Goal: Information Seeking & Learning: Learn about a topic

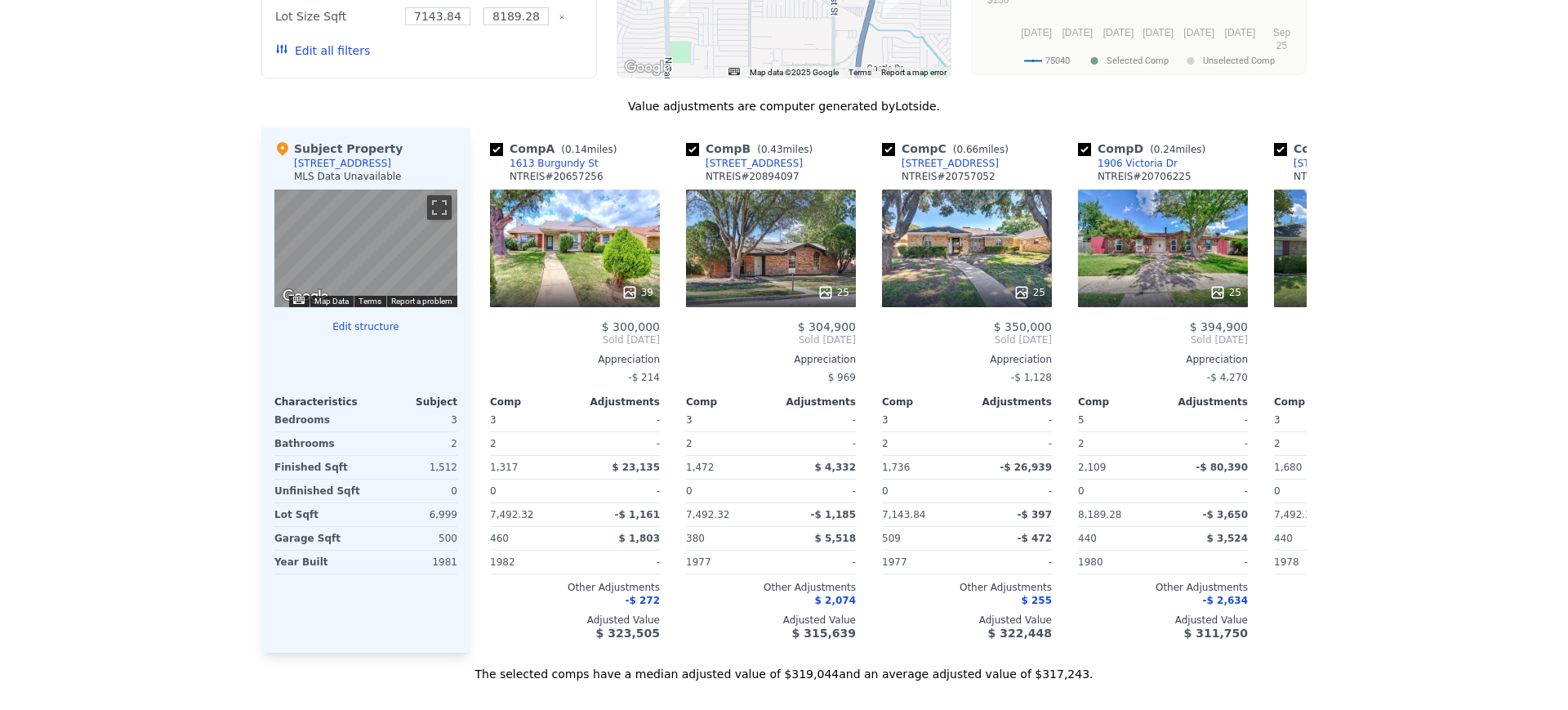
scroll to position [6, 0]
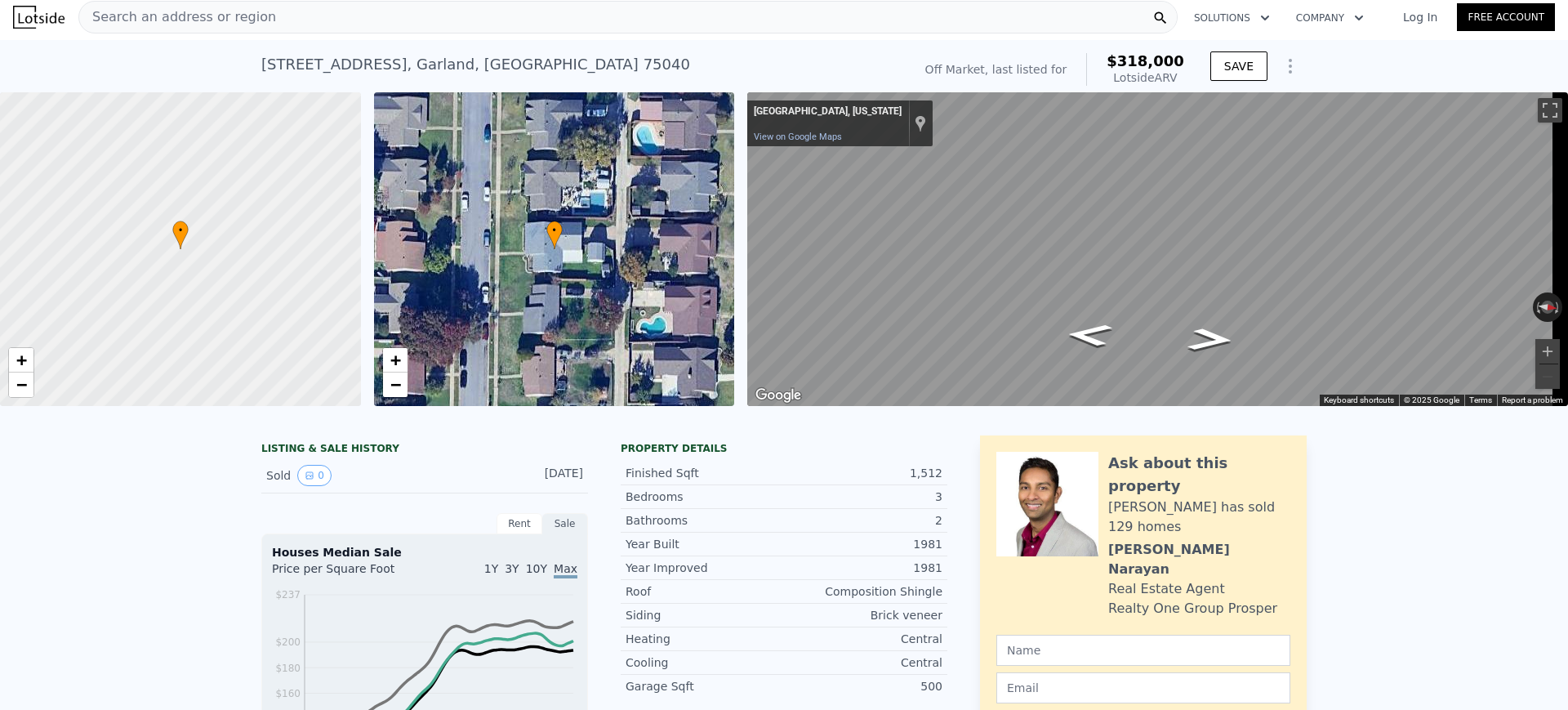
click at [326, 13] on div "Search an address or region" at bounding box center [627, 17] width 1099 height 33
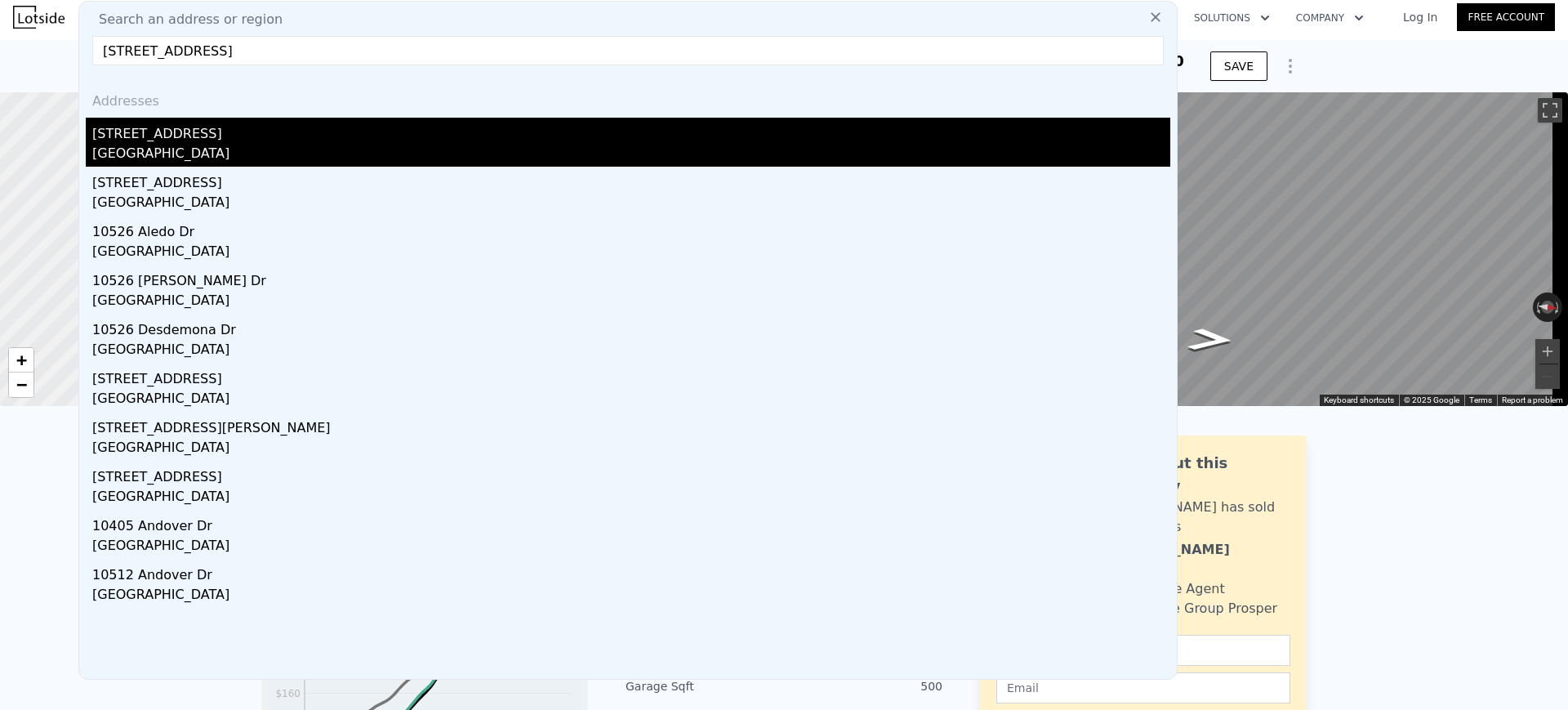
type input "[STREET_ADDRESS]"
click at [172, 130] on div "[STREET_ADDRESS]" at bounding box center [631, 130] width 1077 height 26
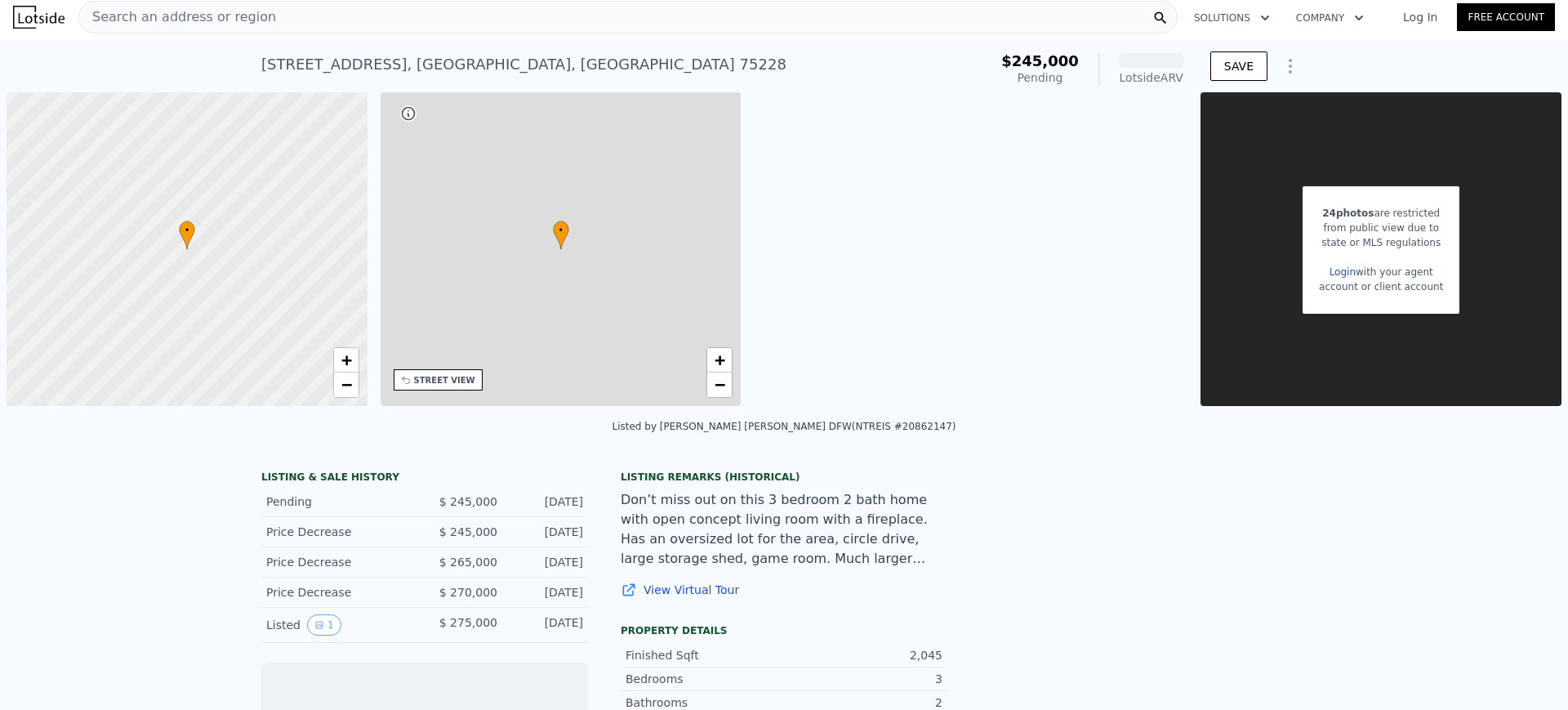
scroll to position [0, 6]
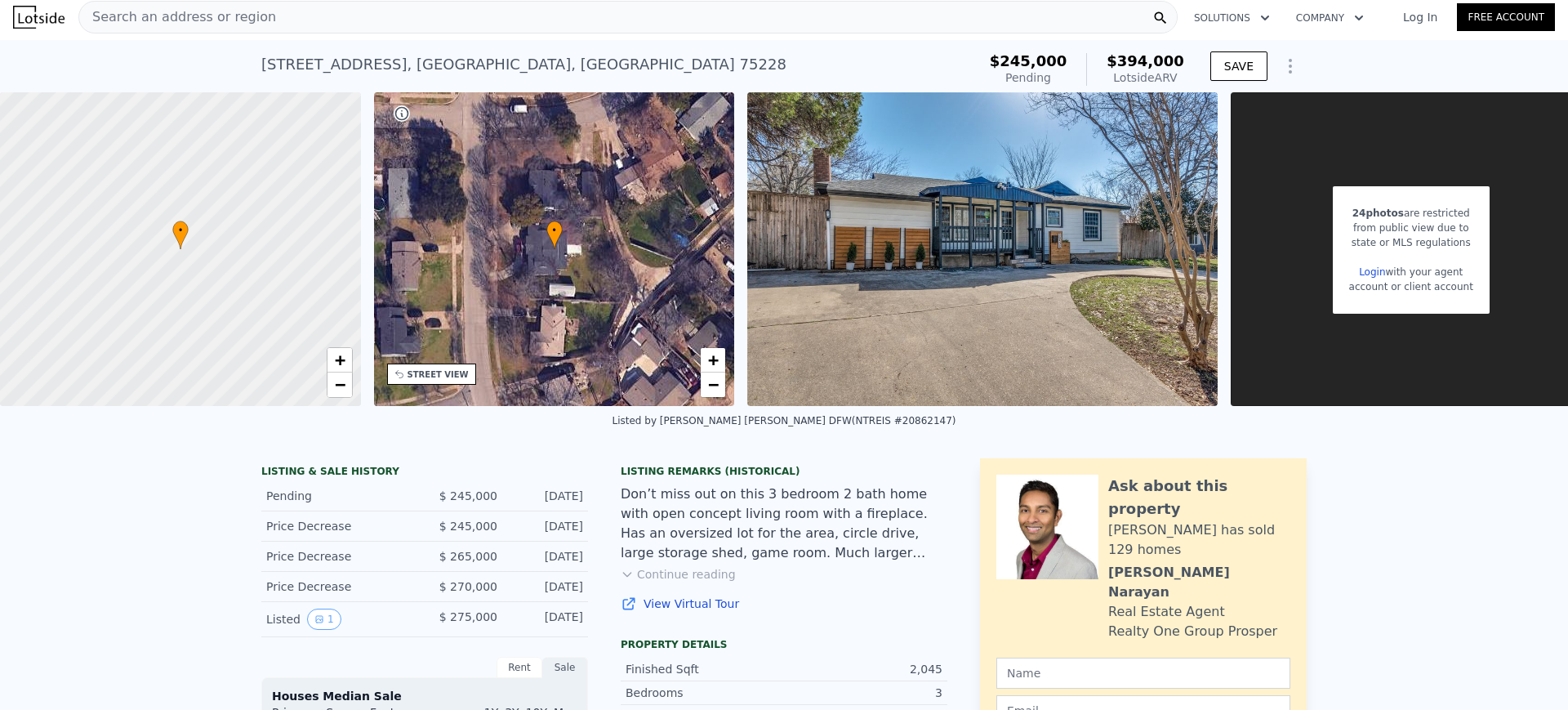
click at [771, 23] on div "Search an address or region" at bounding box center [627, 17] width 1099 height 33
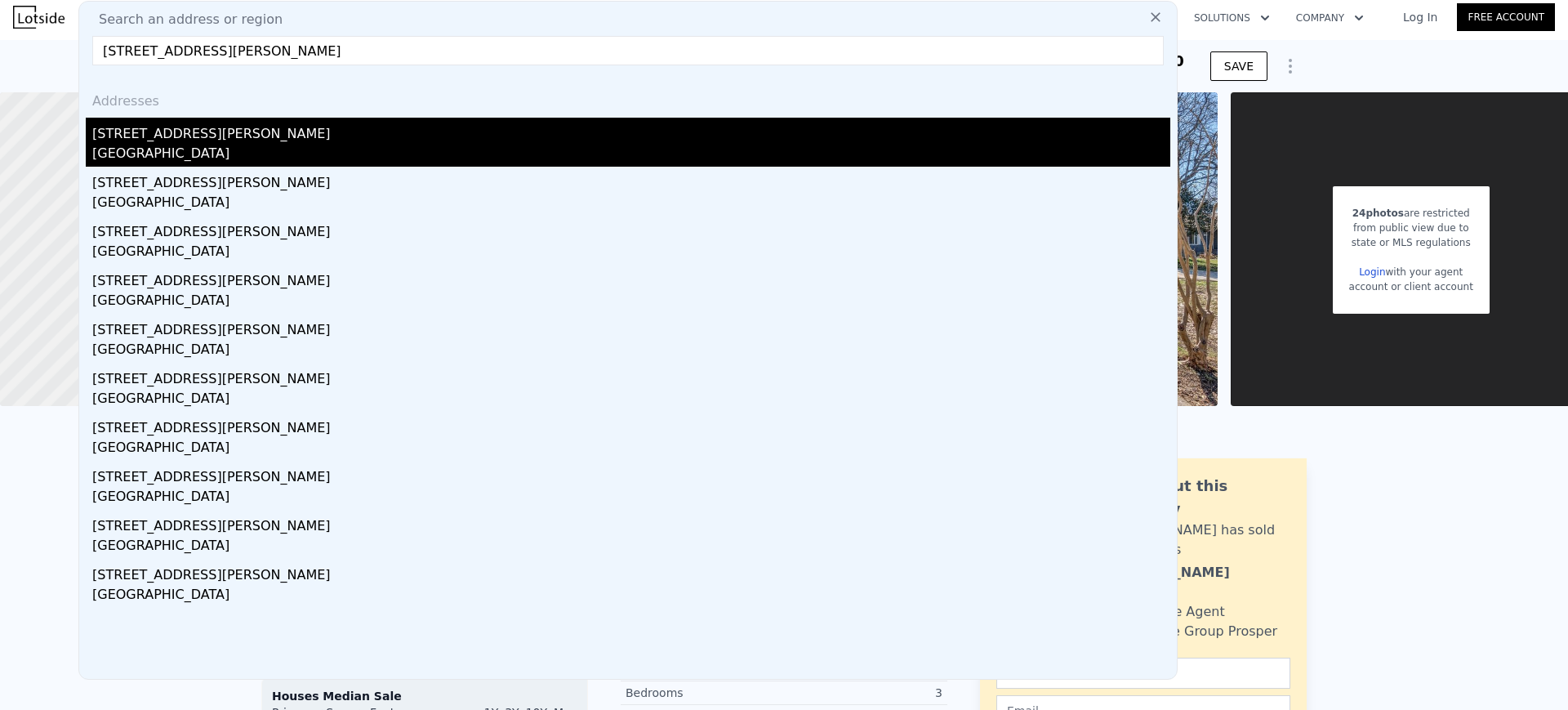
type input "[STREET_ADDRESS][PERSON_NAME]"
click at [248, 139] on div "[STREET_ADDRESS][PERSON_NAME]" at bounding box center [631, 130] width 1077 height 26
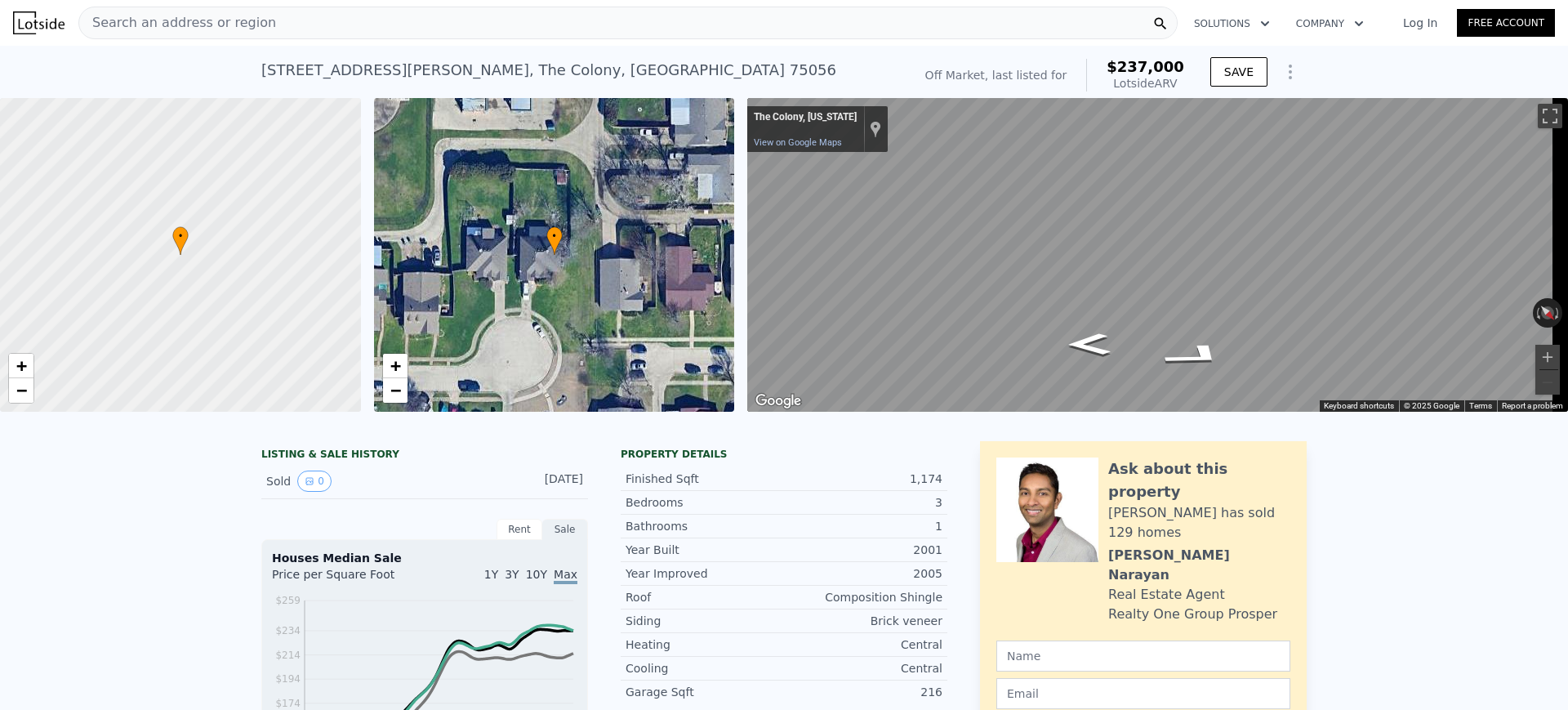
click at [367, 21] on div "Search an address or region" at bounding box center [627, 23] width 1099 height 33
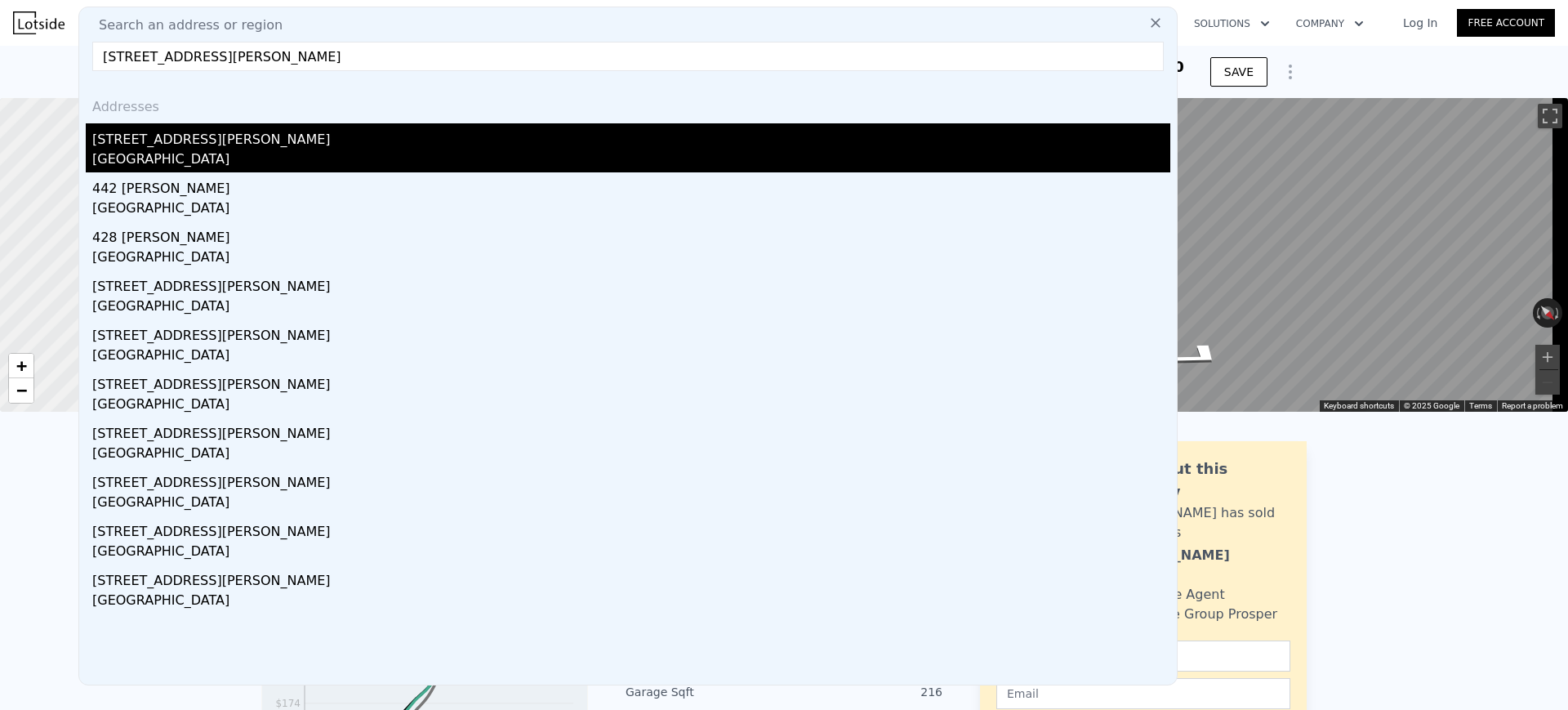
type input "[STREET_ADDRESS][PERSON_NAME]"
click at [146, 157] on div "[GEOGRAPHIC_DATA]" at bounding box center [631, 161] width 1077 height 23
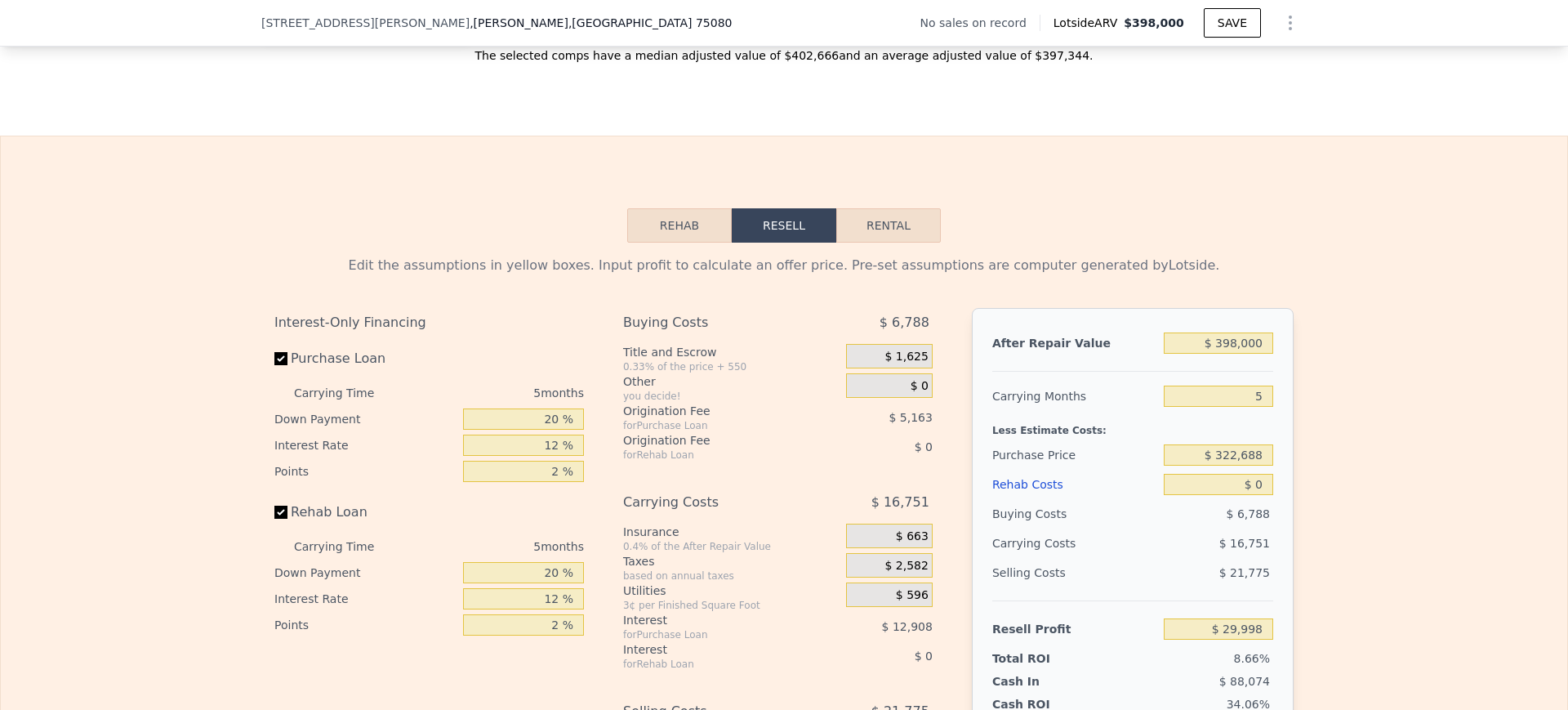
scroll to position [2281, 0]
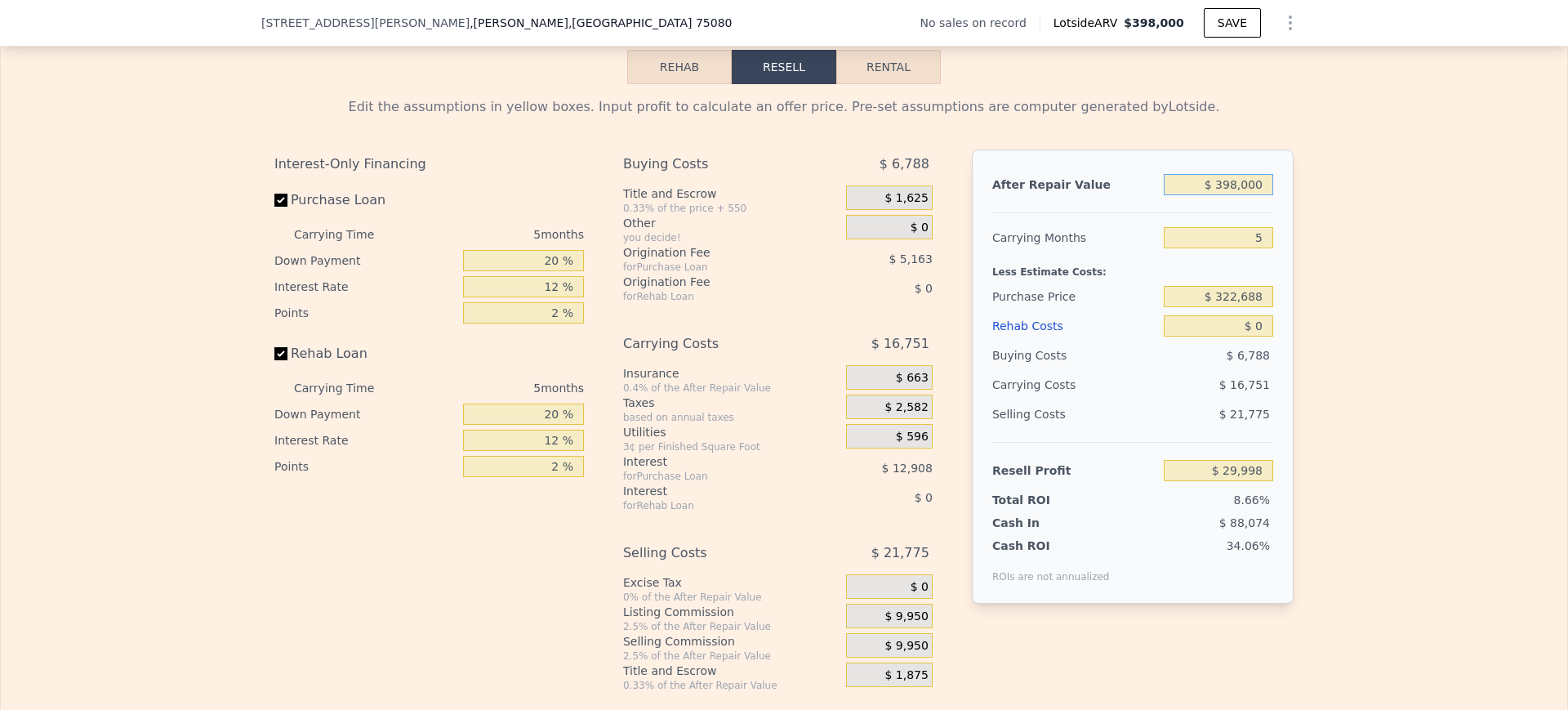
drag, startPoint x: 1199, startPoint y: 217, endPoint x: 1350, endPoint y: 184, distance: 154.6
click at [1350, 184] on div "Edit the assumptions in yellow boxes. Input profit to calculate an offer price.…" at bounding box center [784, 388] width 1566 height 607
click at [1249, 195] on input "$ 398,000" at bounding box center [1218, 184] width 109 height 21
drag, startPoint x: 1197, startPoint y: 215, endPoint x: 1345, endPoint y: 201, distance: 148.7
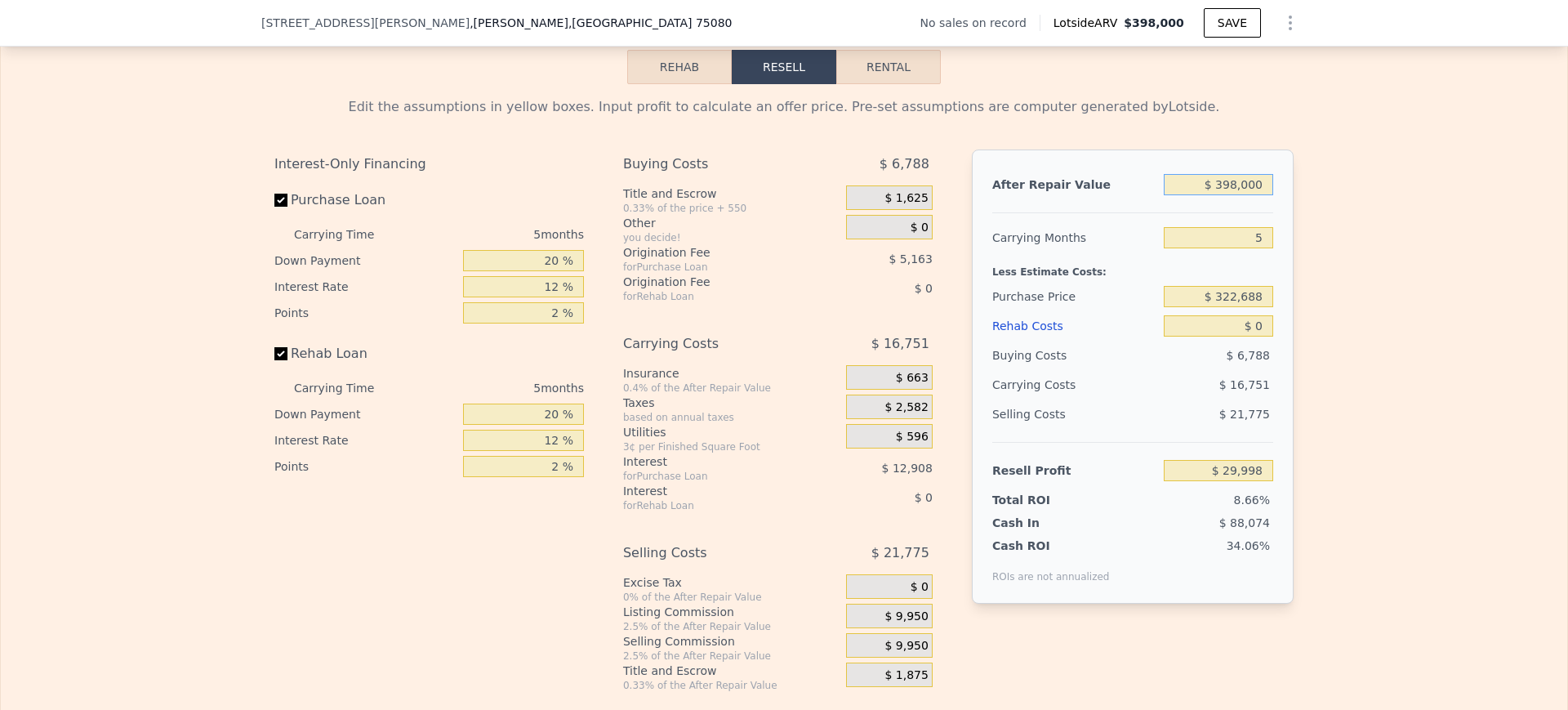
click at [1345, 201] on div "Edit the assumptions in yellow boxes. Input profit to calculate an offer price.…" at bounding box center [784, 388] width 1566 height 607
type input "$ 390"
type input "-$ 345,746"
type input "$ 390,000"
type input "$ 22,437"
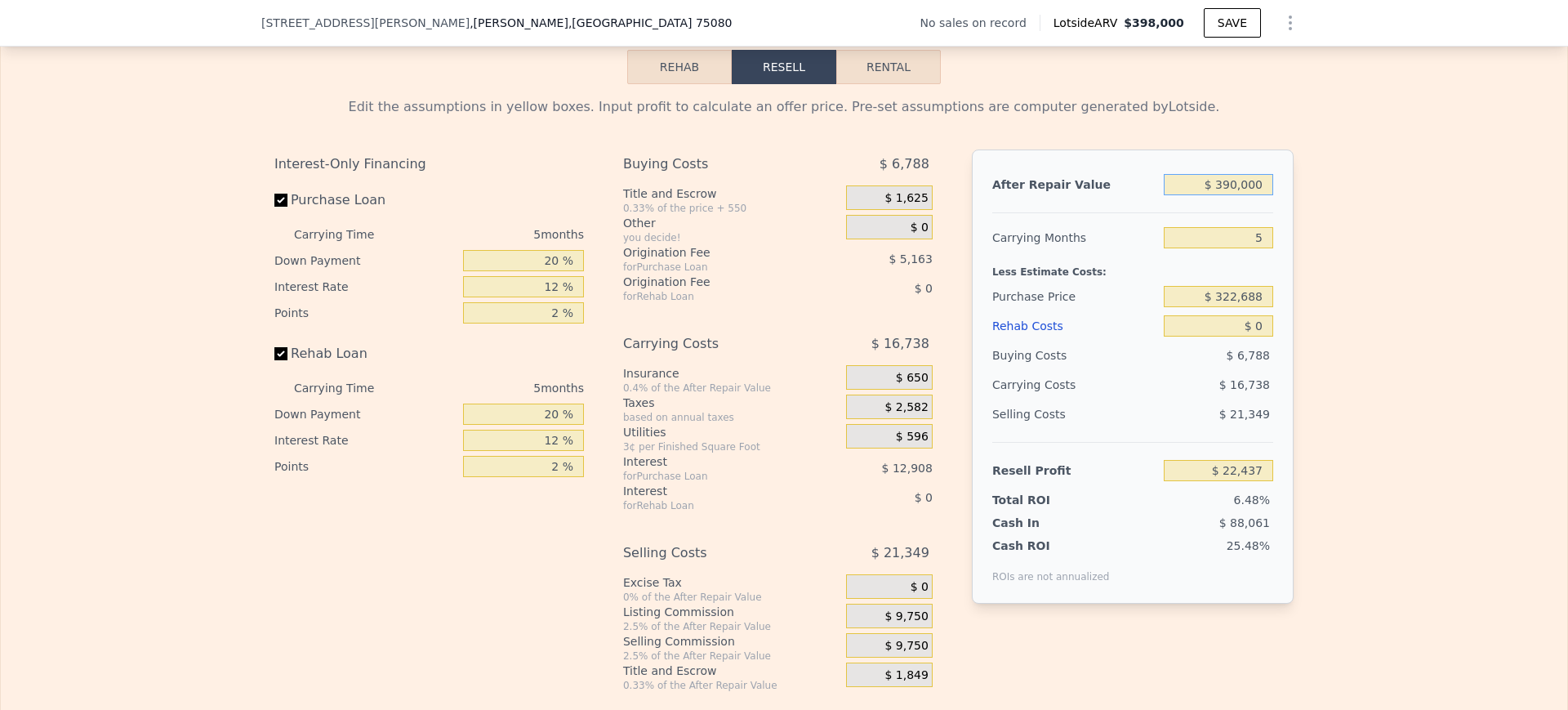
type input "$ 390,000"
drag, startPoint x: 1199, startPoint y: 322, endPoint x: 1393, endPoint y: 294, distance: 196.0
click at [1393, 294] on div "Edit the assumptions in yellow boxes. Input profit to calculate an offer price.…" at bounding box center [784, 388] width 1566 height 607
type input "$ 270,000"
type input "$ 78,254"
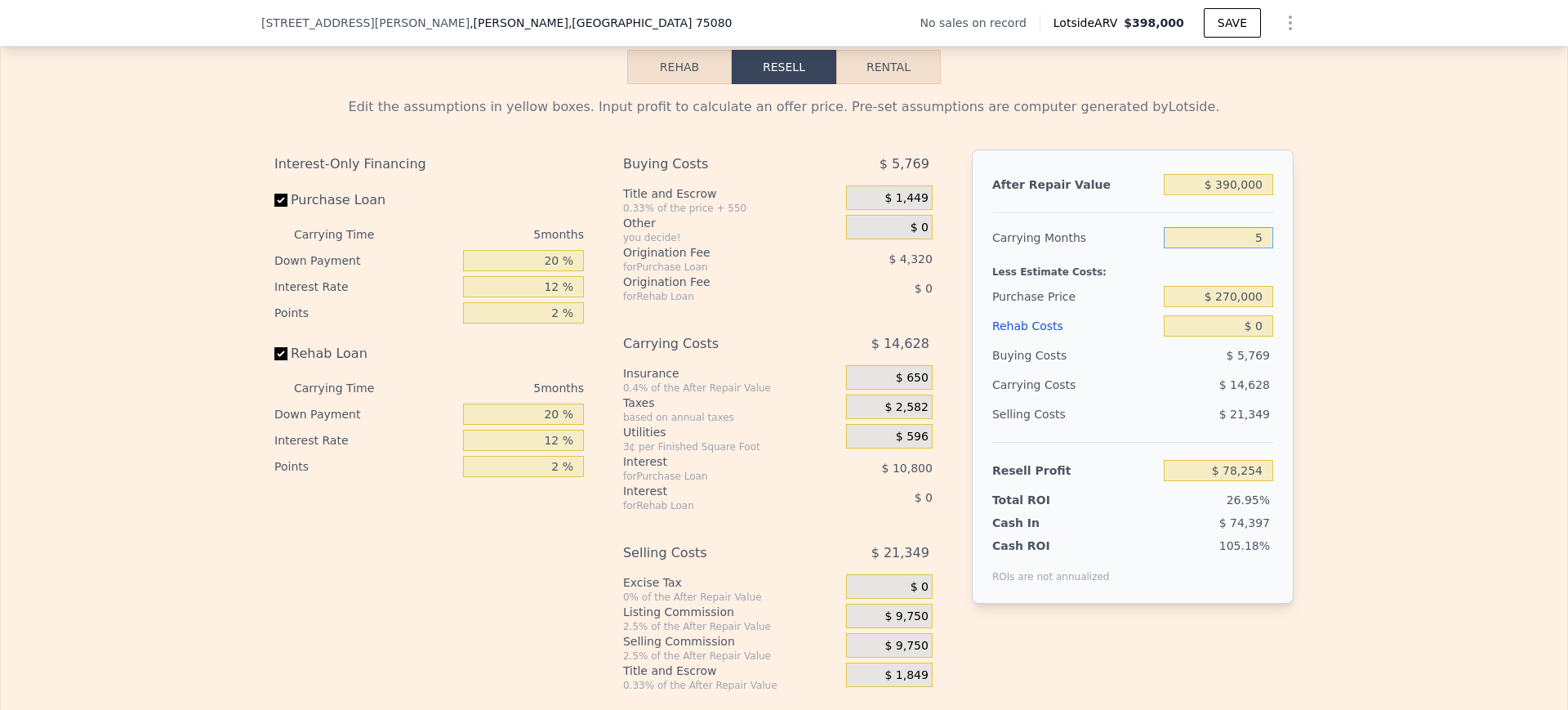
drag, startPoint x: 1226, startPoint y: 265, endPoint x: 1355, endPoint y: 275, distance: 129.4
click at [1355, 275] on div "Edit the assumptions in yellow boxes. Input profit to calculate an offer price.…" at bounding box center [784, 388] width 1566 height 607
type input "6"
type input "$ 75,329"
type input "6"
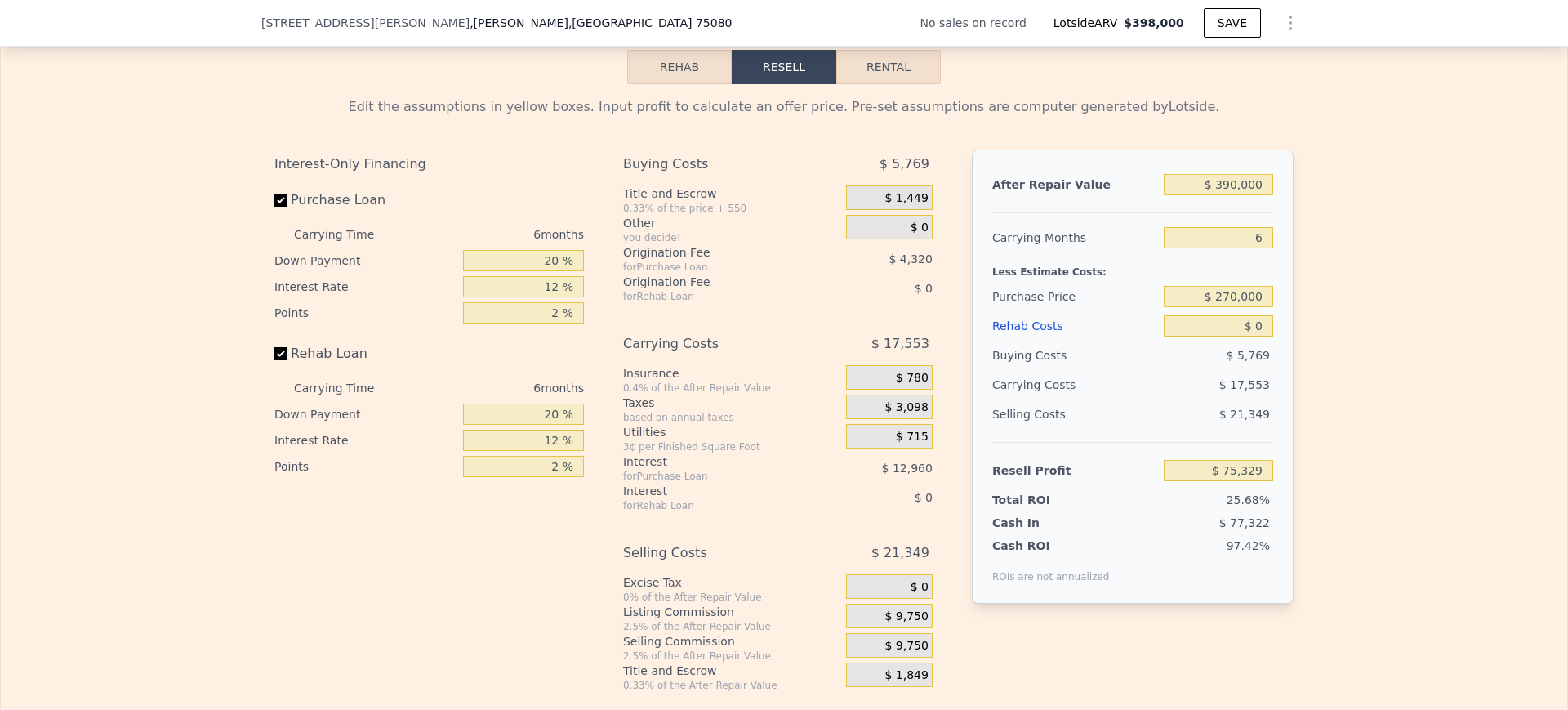
click at [1355, 275] on div "Edit the assumptions in yellow boxes. Input profit to calculate an offer price.…" at bounding box center [784, 388] width 1566 height 607
drag, startPoint x: 1226, startPoint y: 351, endPoint x: 1328, endPoint y: 352, distance: 102.0
click at [1328, 352] on div "Edit the assumptions in yellow boxes. Input profit to calculate an offer price.…" at bounding box center [784, 388] width 1566 height 607
type input "$ 75"
type input "$ 75,247"
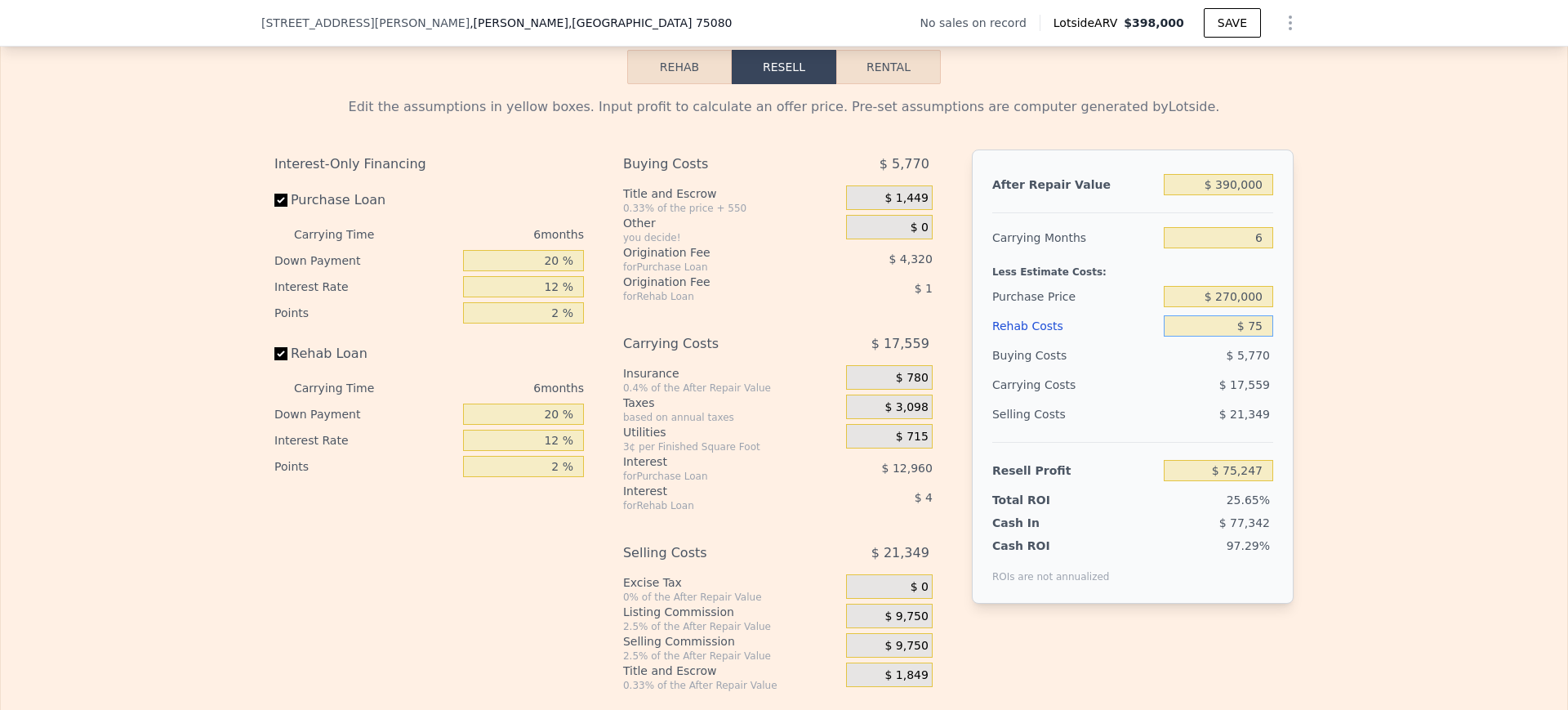
type input "$ 750"
type input "$ 74,531"
type input "$ 75,000"
type input "-$ 4,471"
type input "$ 75,000"
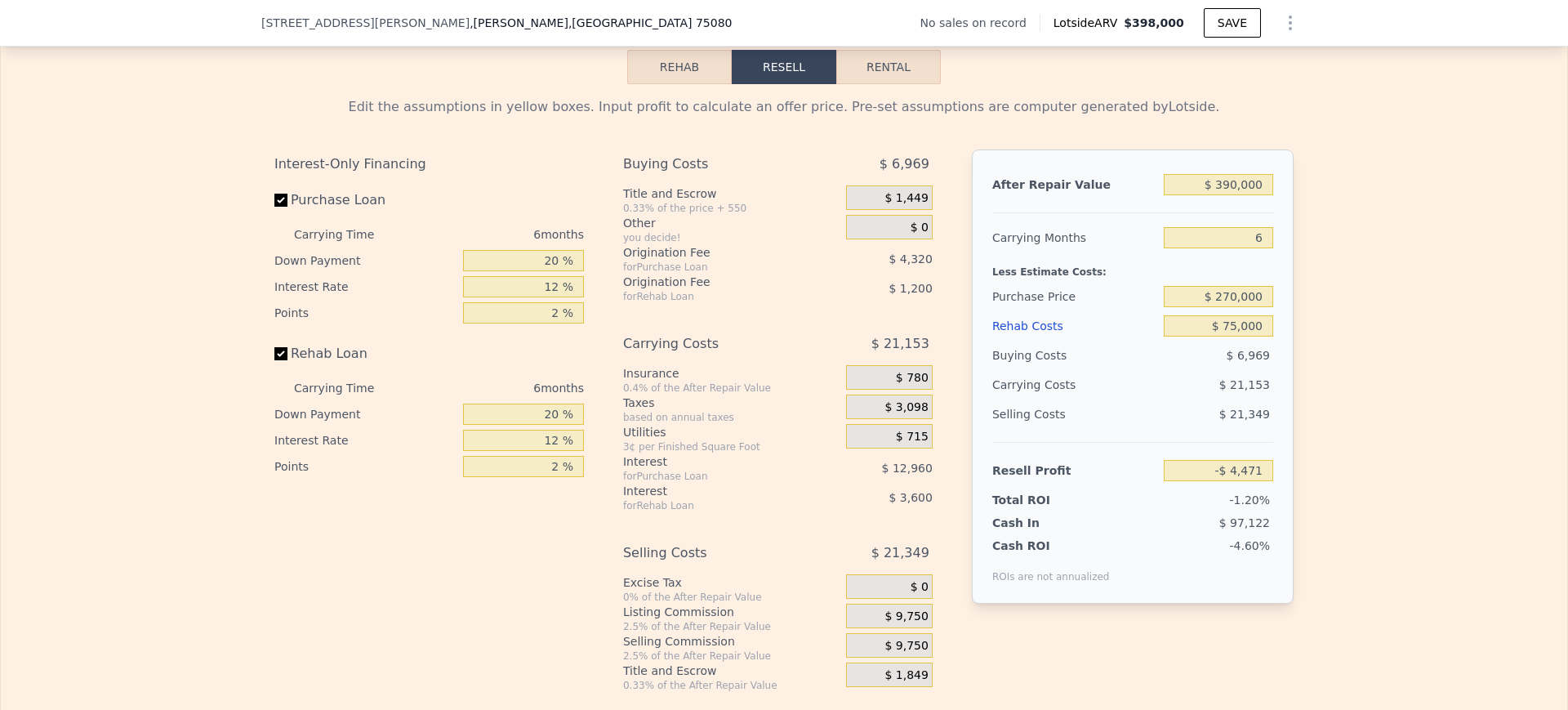
click at [1328, 352] on div "Edit the assumptions in yellow boxes. Input profit to calculate an offer price.…" at bounding box center [784, 388] width 1566 height 607
drag, startPoint x: 534, startPoint y: 449, endPoint x: 616, endPoint y: 459, distance: 82.6
click at [616, 459] on div "Interest-Only Financing Purchase Loan Carrying Time 6 months Down Payment 20 % …" at bounding box center [783, 420] width 1019 height 542
type input "0 %"
type input "-$ 5,671"
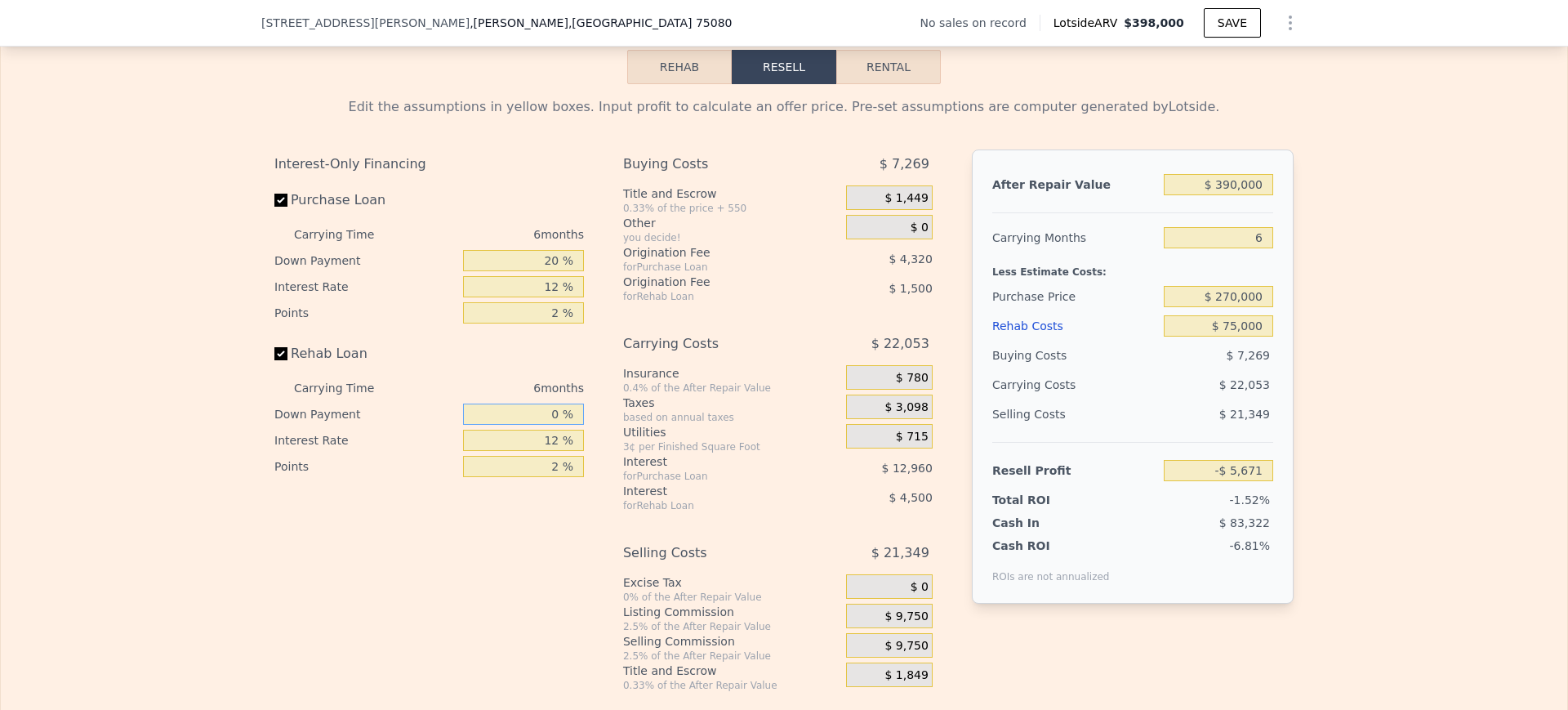
type input "0 %"
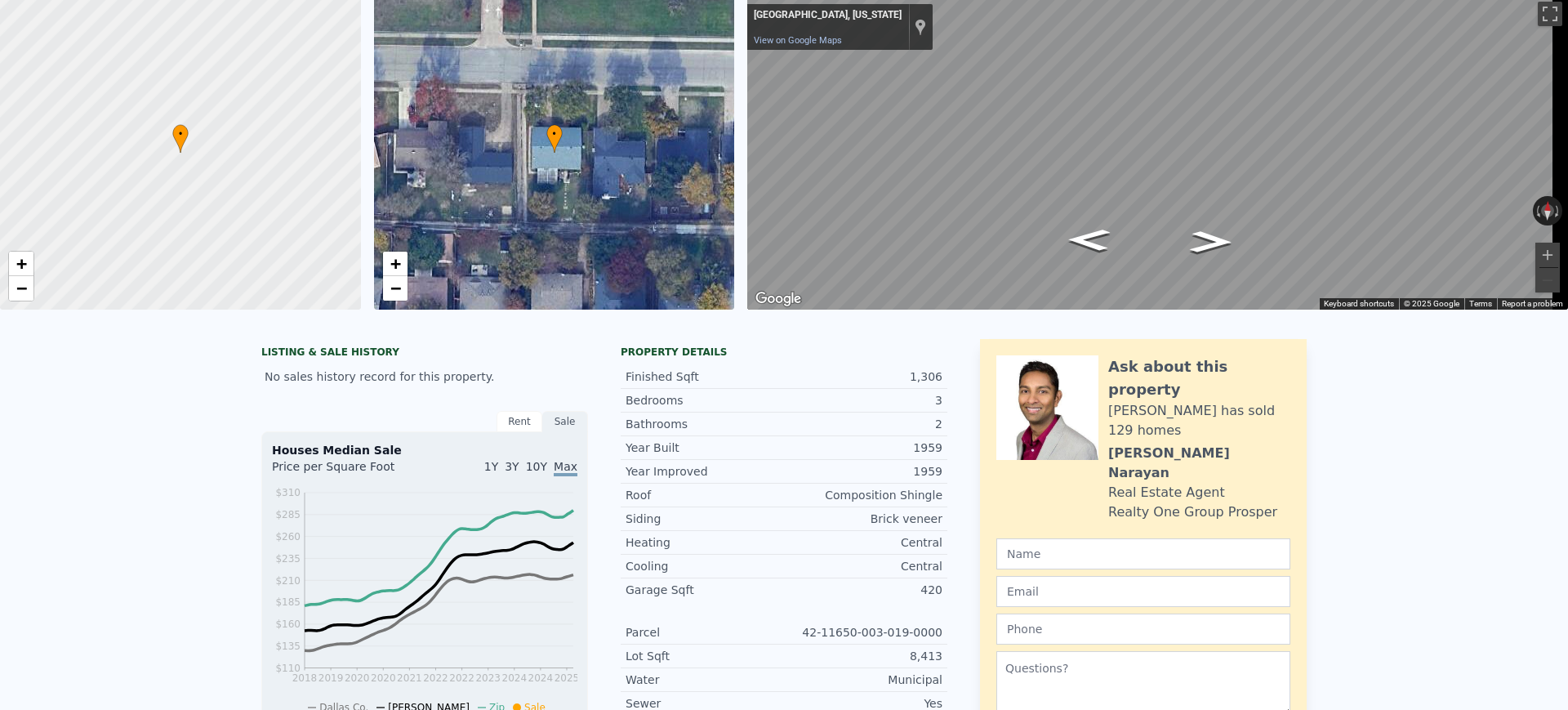
scroll to position [0, 0]
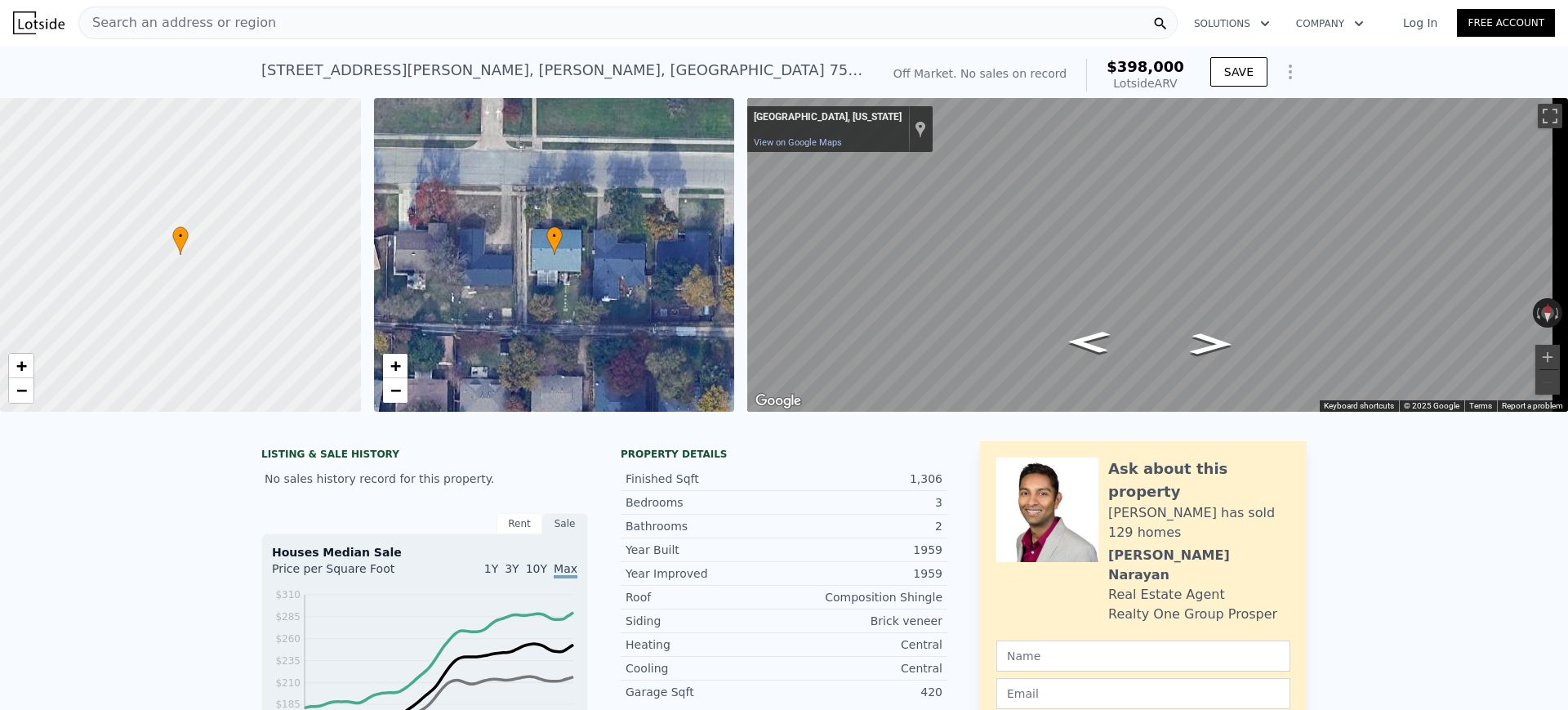
type input "$ 398,000"
type input "5"
type input "$ 0"
type input "$ 29,998"
click at [479, 22] on div "Search an address or region" at bounding box center [627, 23] width 1099 height 33
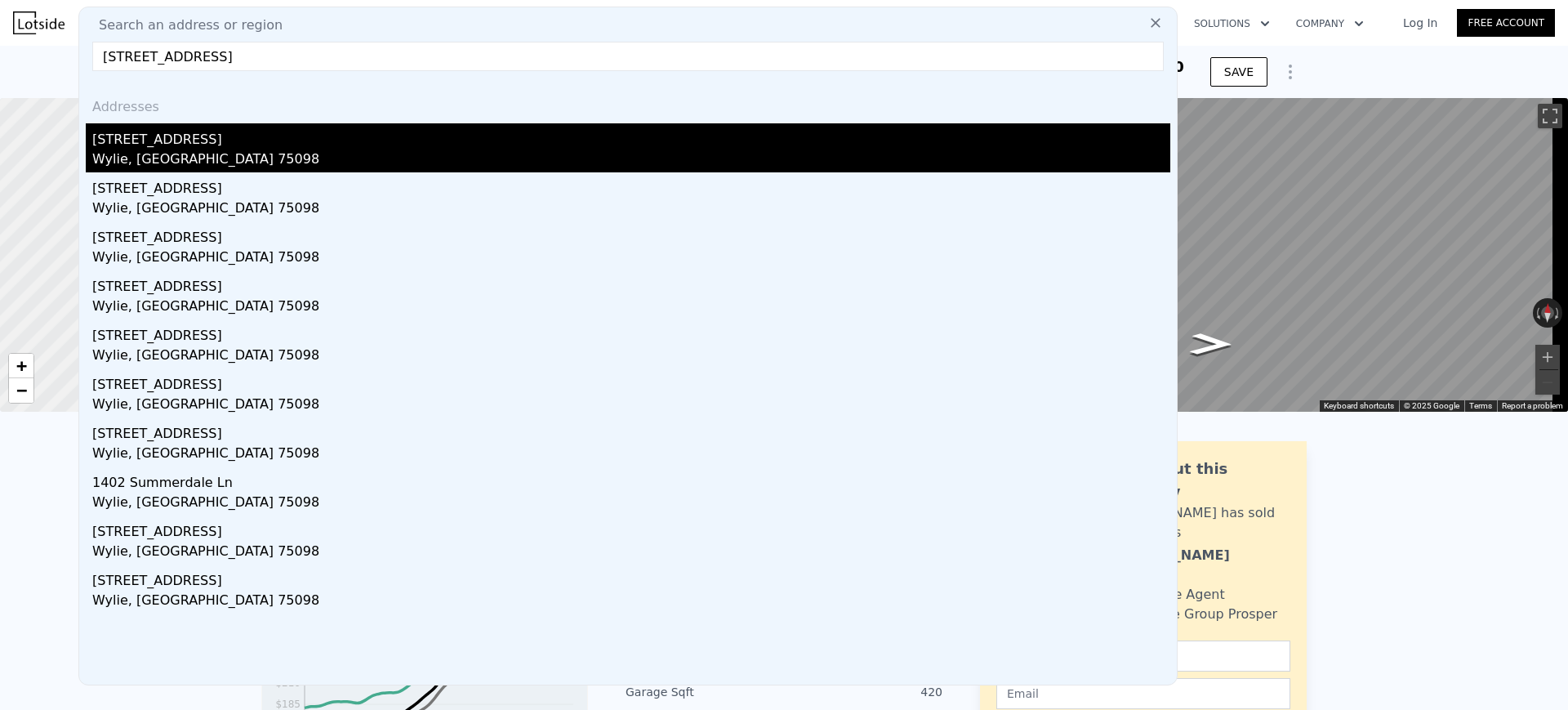
type input "[STREET_ADDRESS]"
click at [228, 153] on div "Wylie, [GEOGRAPHIC_DATA] 75098" at bounding box center [631, 161] width 1077 height 23
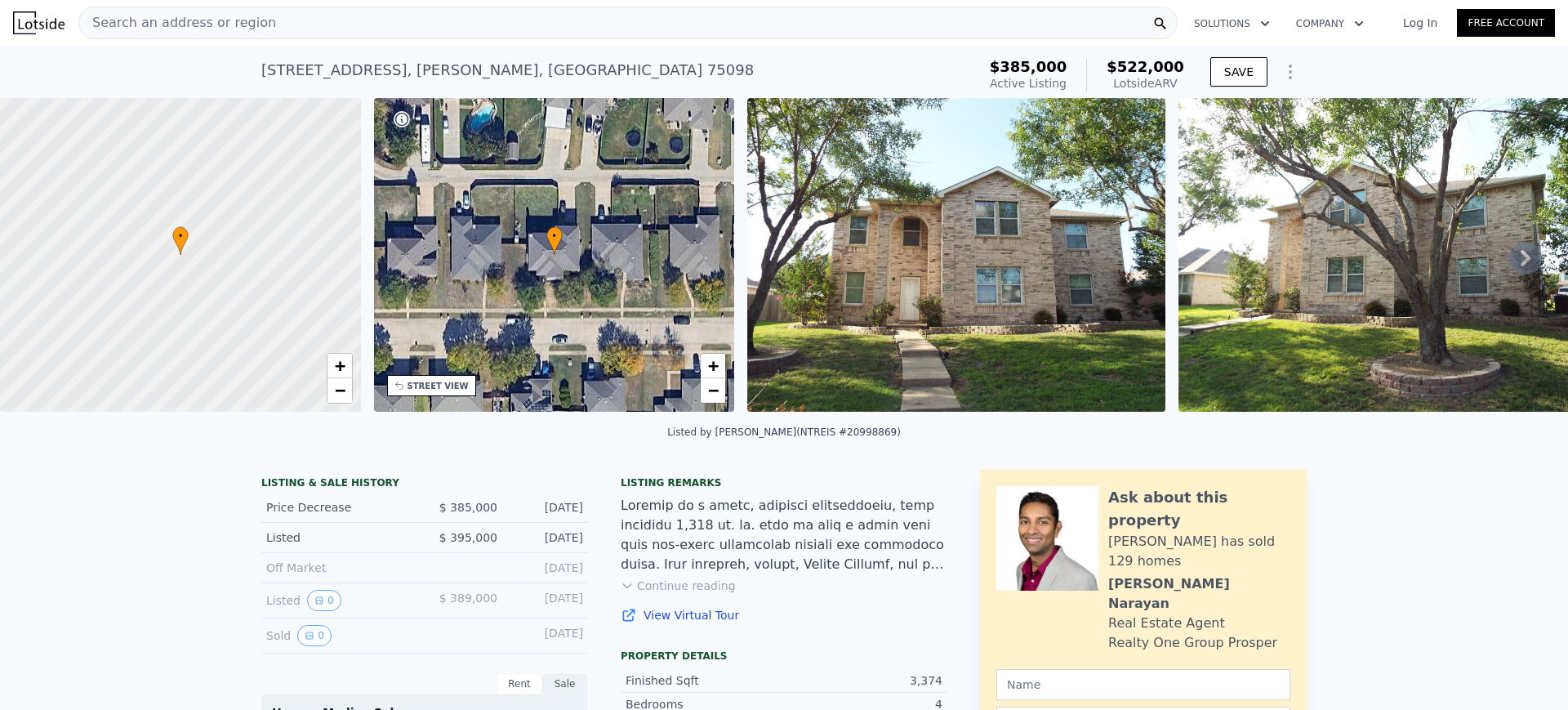
click at [447, 16] on div "Search an address or region" at bounding box center [627, 23] width 1099 height 33
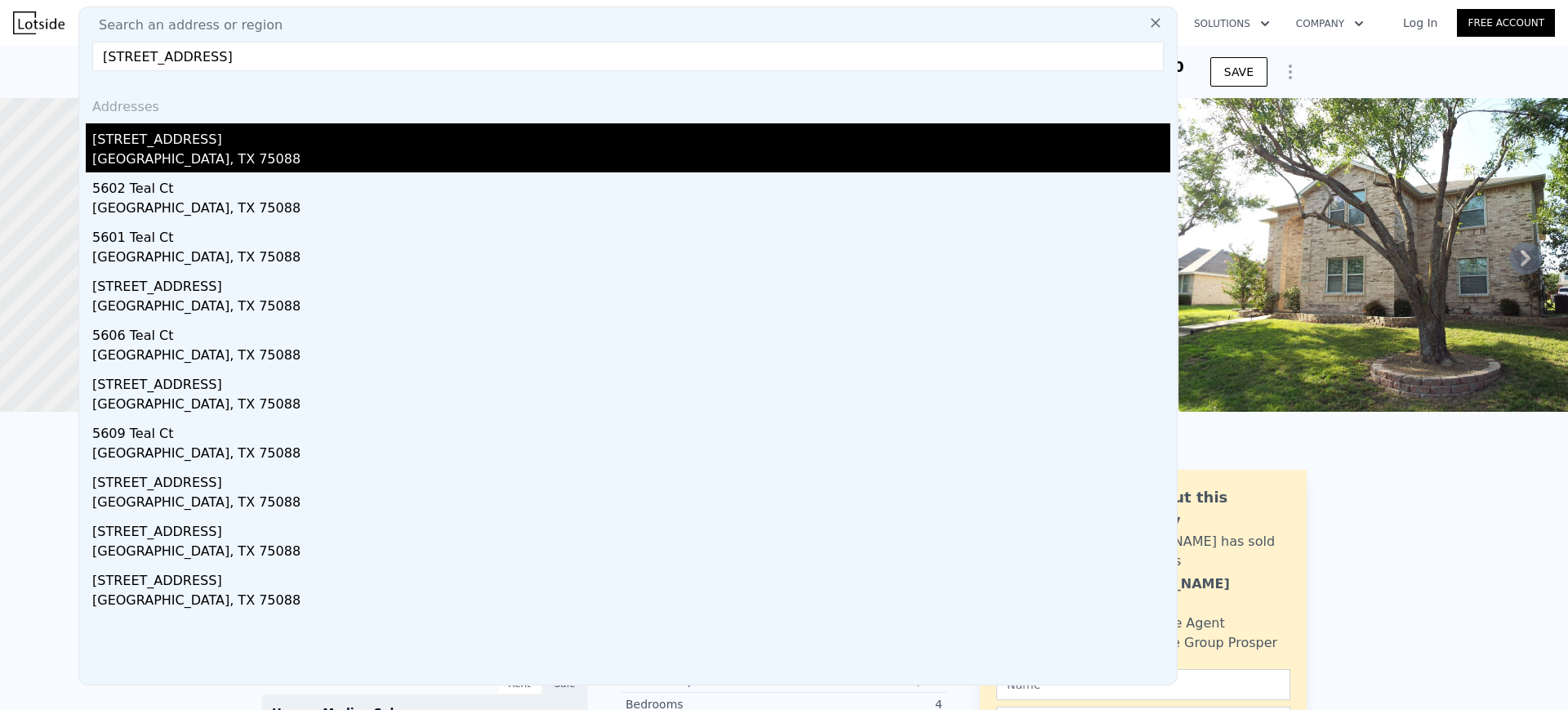
type input "[STREET_ADDRESS]"
click at [96, 151] on div "[GEOGRAPHIC_DATA], TX 75088" at bounding box center [631, 161] width 1077 height 23
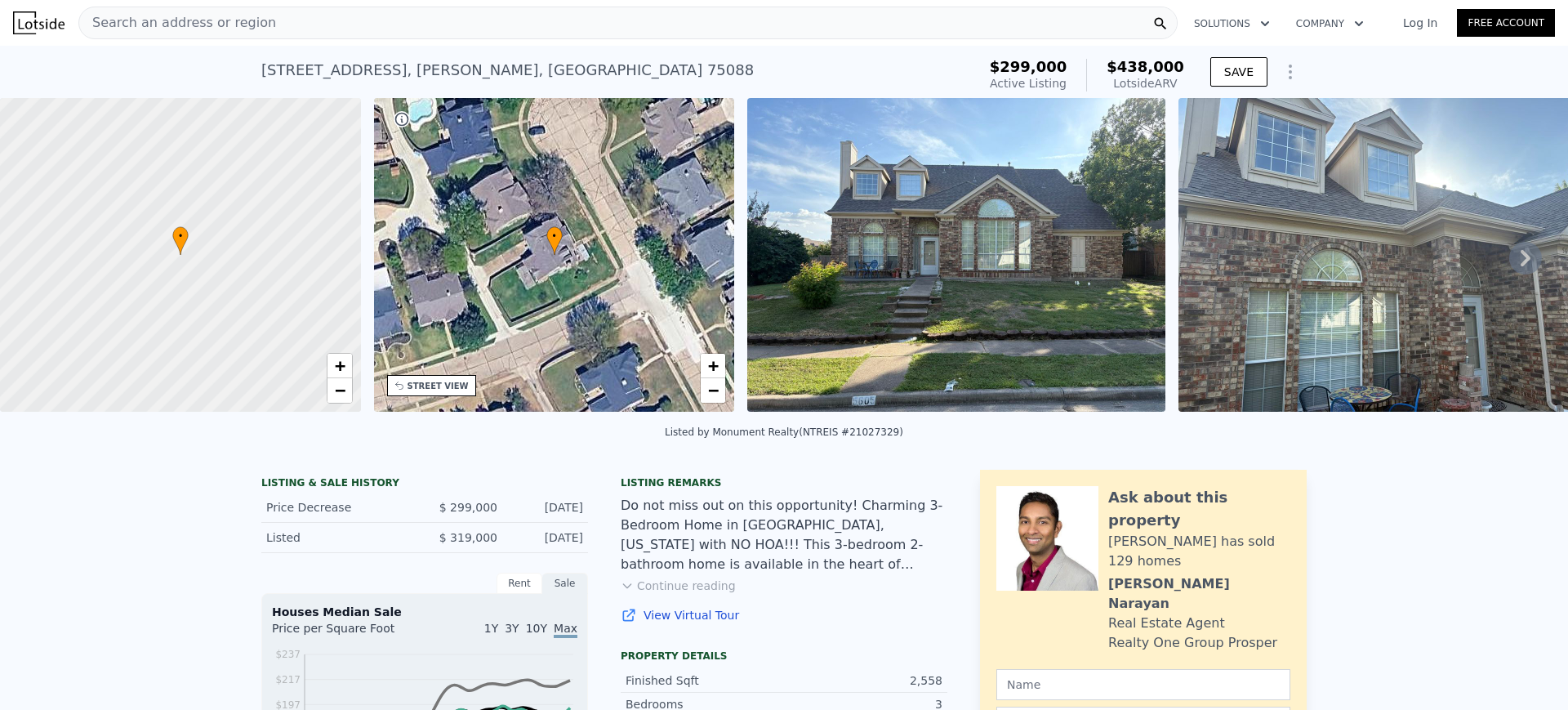
click at [648, 609] on div "Listing remarks Do not miss out on this opportunity! Charming 3-Bedroom Home in…" at bounding box center [784, 560] width 326 height 167
click at [655, 594] on button "Continue reading" at bounding box center [679, 586] width 116 height 17
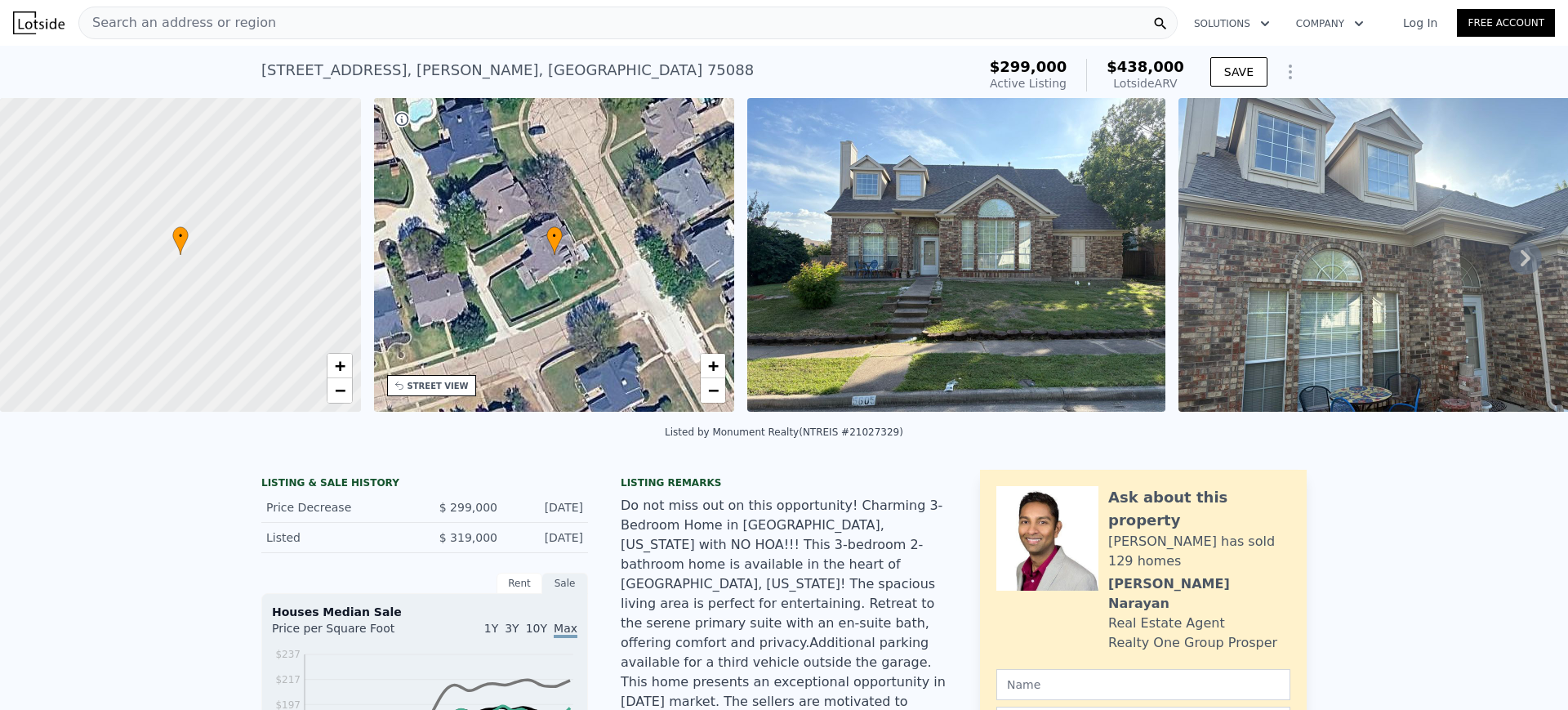
click at [723, 12] on div "Search an address or region" at bounding box center [627, 23] width 1099 height 33
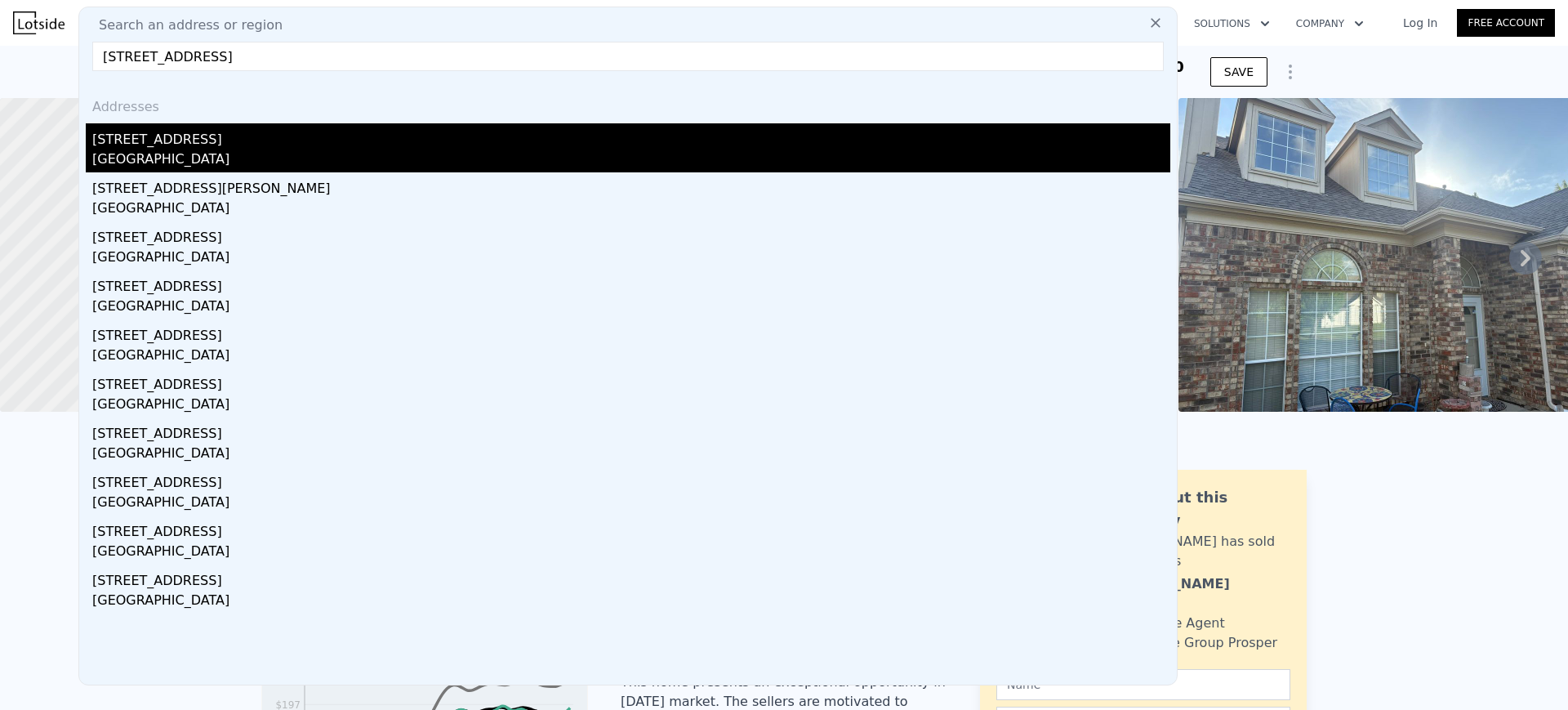
type input "[STREET_ADDRESS]"
click at [171, 154] on div "[GEOGRAPHIC_DATA]" at bounding box center [631, 161] width 1077 height 23
